Goal: Find specific page/section: Find specific page/section

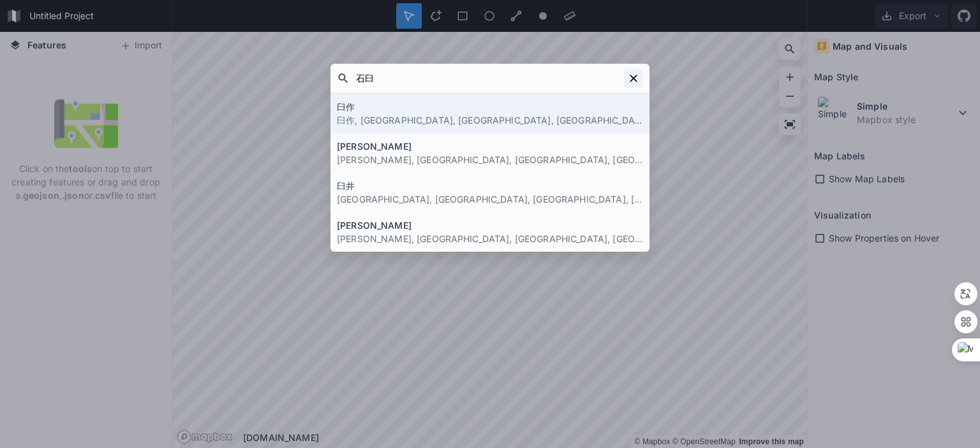
type input "石臼"
click at [631, 77] on icon at bounding box center [634, 79] width 8 height 8
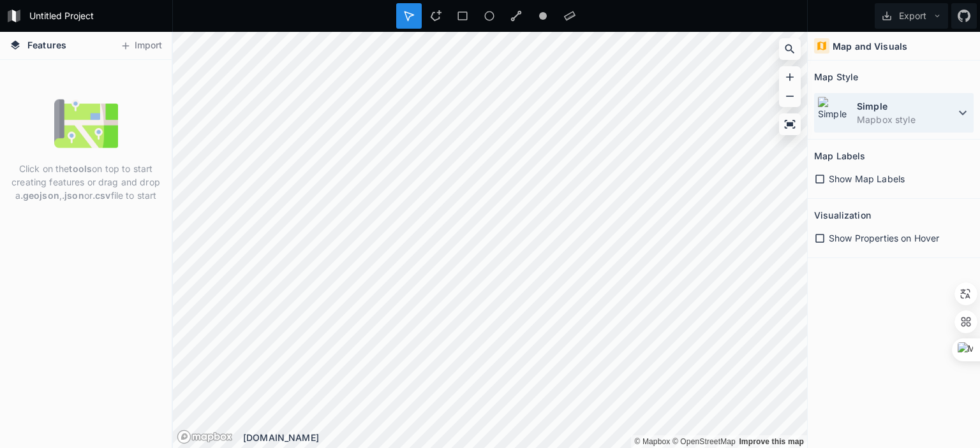
click at [884, 113] on dd "Mapbox style" at bounding box center [906, 119] width 98 height 13
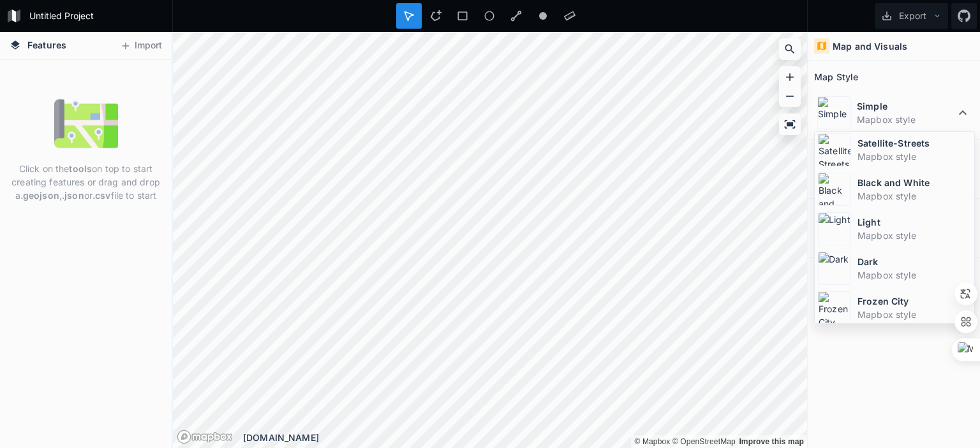
scroll to position [84, 0]
click at [875, 348] on div "Map and Visuals Map Style Simple Mapbox style Simple Mapbox style Satellite-Str…" at bounding box center [894, 240] width 172 height 417
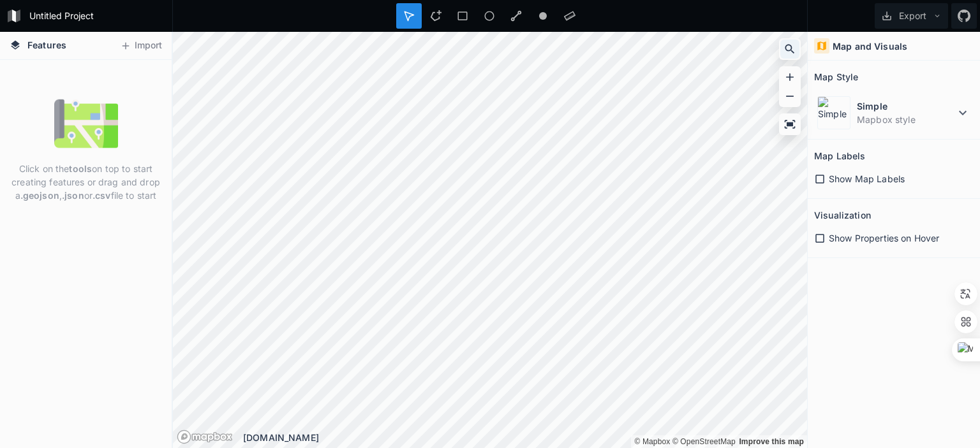
click at [787, 47] on icon at bounding box center [789, 49] width 13 height 13
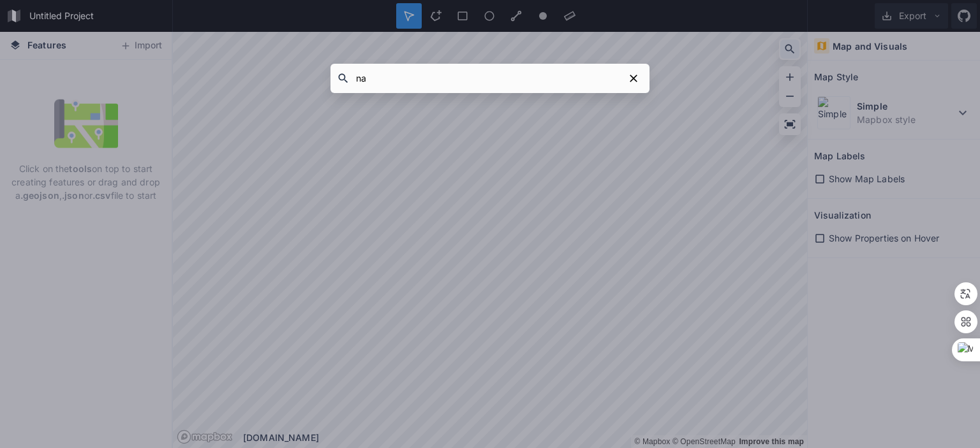
type input "n"
type input "[GEOGRAPHIC_DATA]"
click button "submit" at bounding box center [0, 0] width 0 height 0
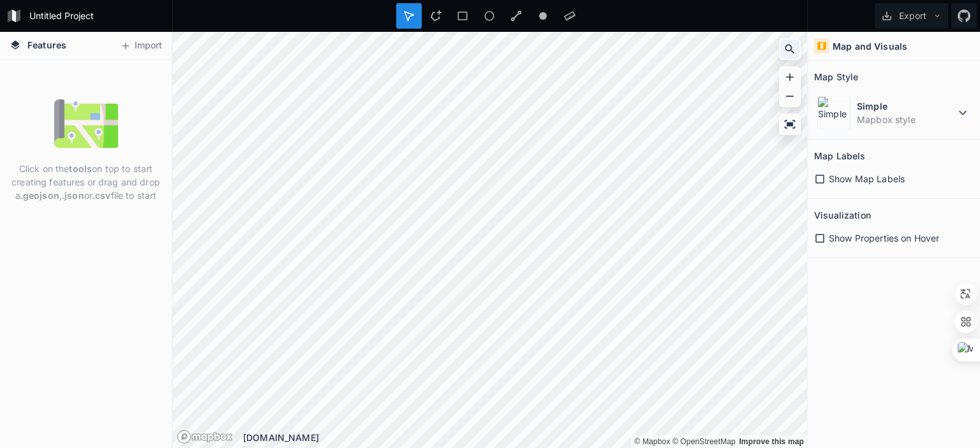
click at [787, 47] on icon at bounding box center [789, 49] width 13 height 13
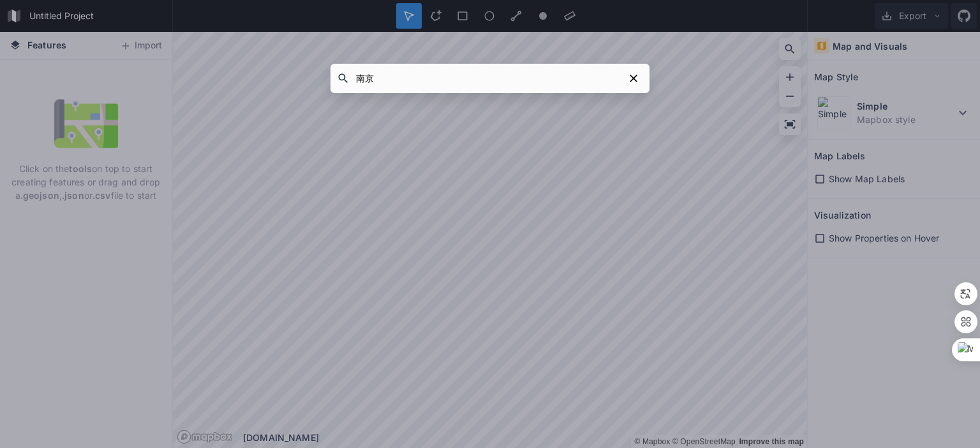
type input "南京"
